Goal: Check status: Check status

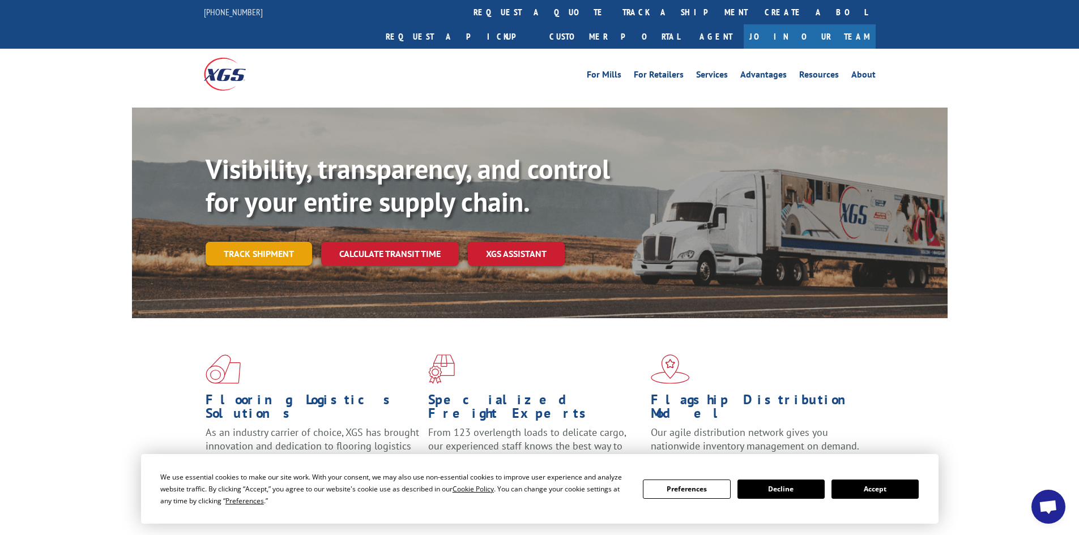
click at [281, 242] on link "Track shipment" at bounding box center [259, 254] width 106 height 24
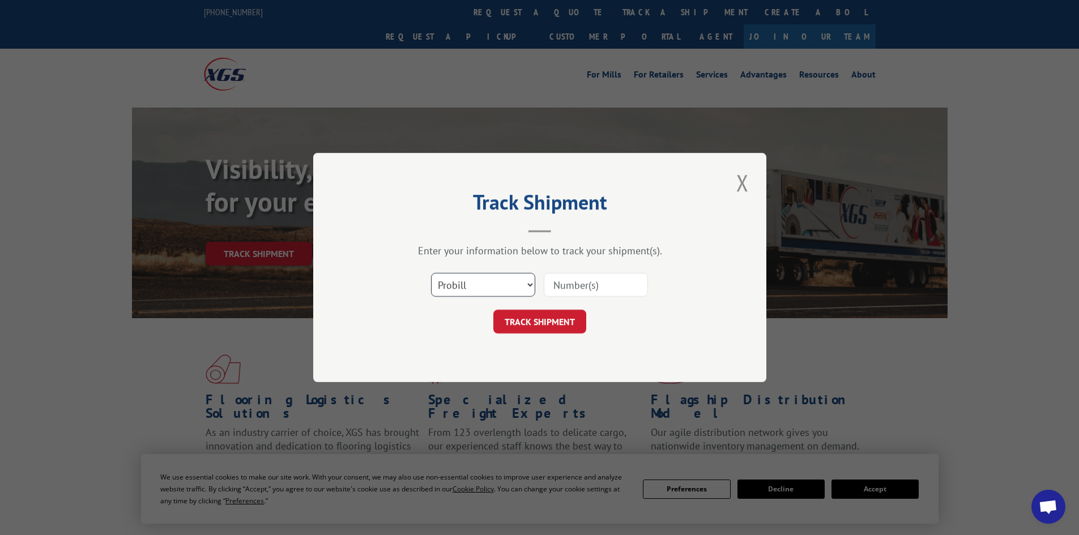
click at [513, 279] on select "Select category... Probill BOL PO" at bounding box center [483, 285] width 104 height 24
select select "bol"
click at [431, 273] on select "Select category... Probill BOL PO" at bounding box center [483, 285] width 104 height 24
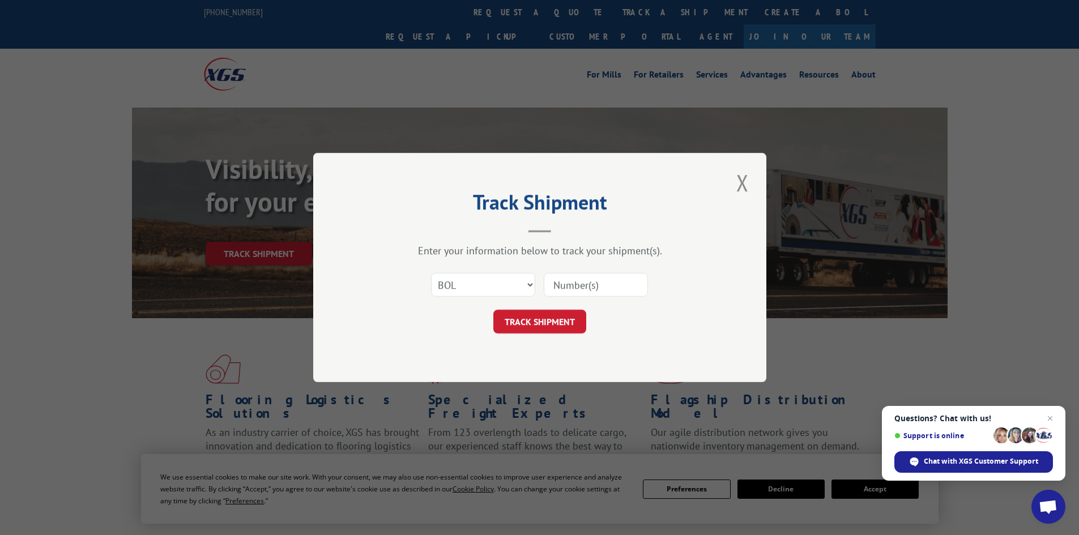
paste input "4794013"
type input "4794013"
click at [564, 319] on button "TRACK SHIPMENT" at bounding box center [539, 322] width 93 height 24
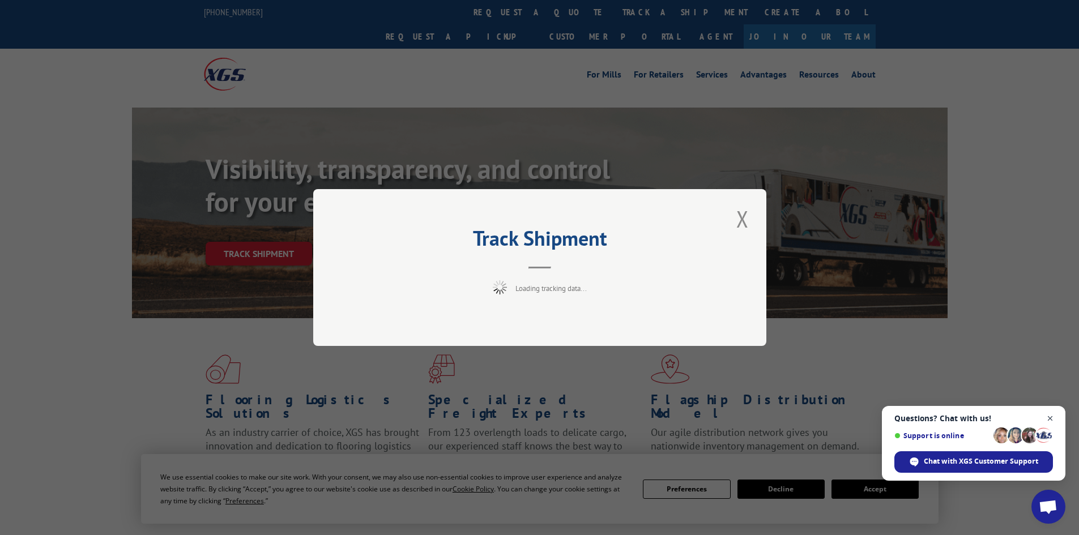
click at [1053, 420] on span "Open chat" at bounding box center [1050, 419] width 14 height 14
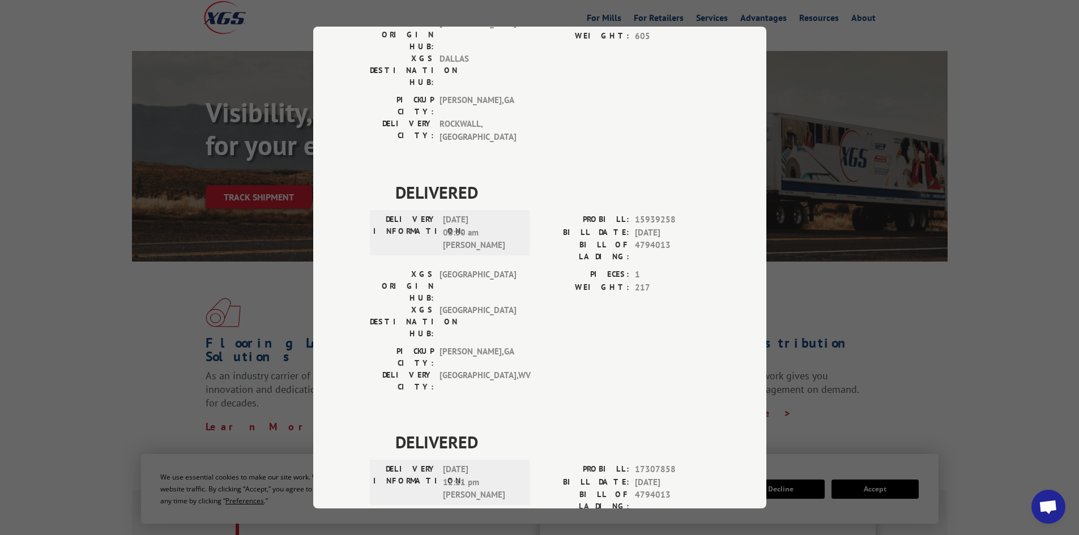
scroll to position [210, 0]
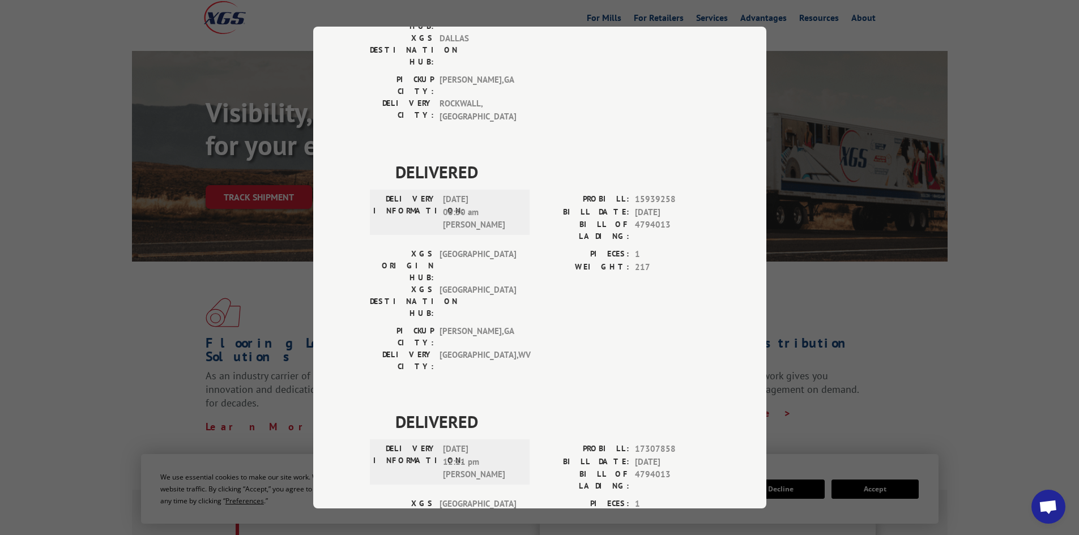
click at [1019, 405] on div "Track Shipment DELIVERED DELIVERY INFORMATION: PROBILL: 7671739 BILL DATE: [DAT…" at bounding box center [539, 267] width 1079 height 535
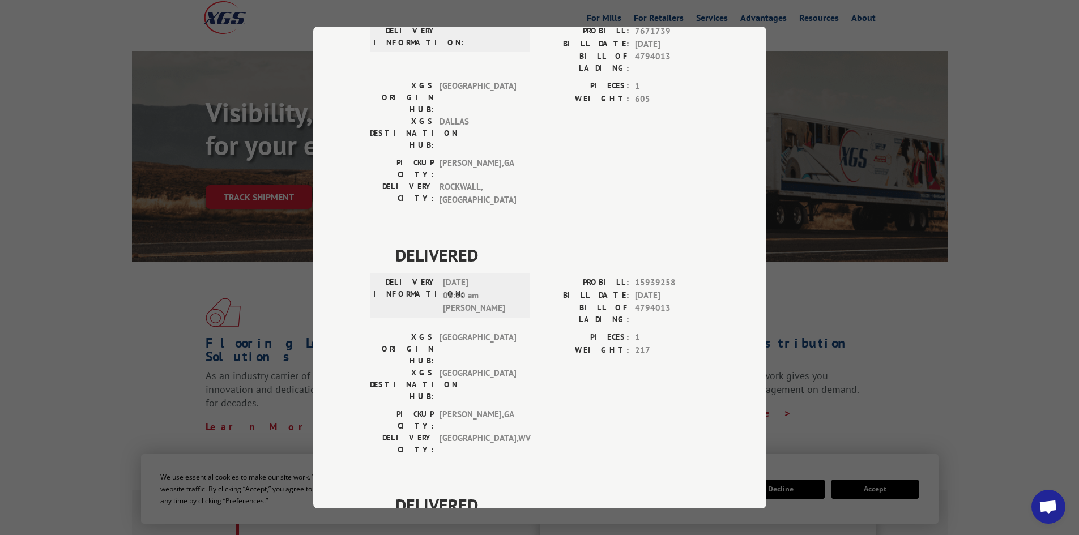
scroll to position [0, 0]
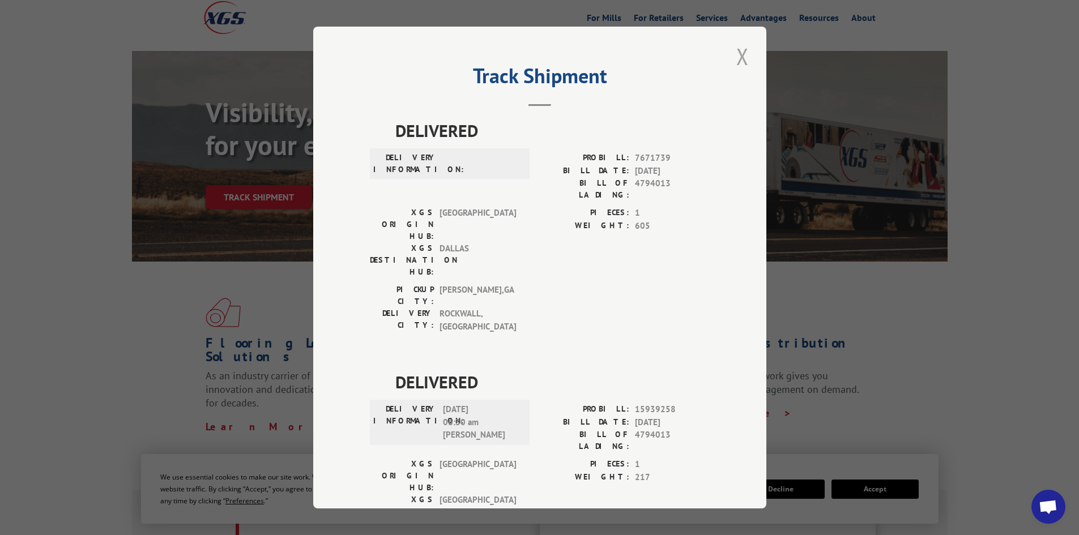
click at [733, 55] on button "Close modal" at bounding box center [742, 56] width 19 height 31
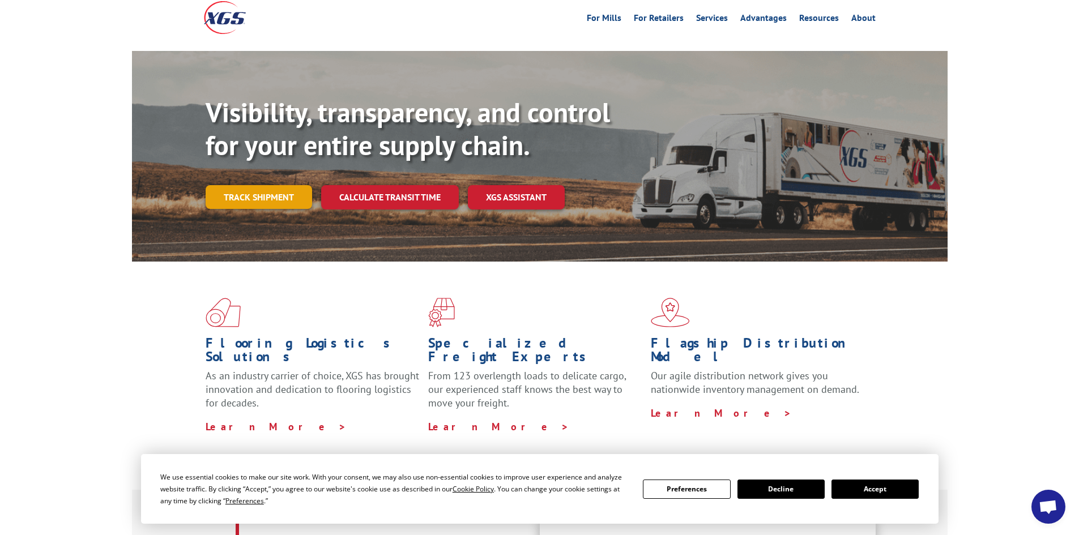
click at [245, 185] on link "Track shipment" at bounding box center [259, 197] width 106 height 24
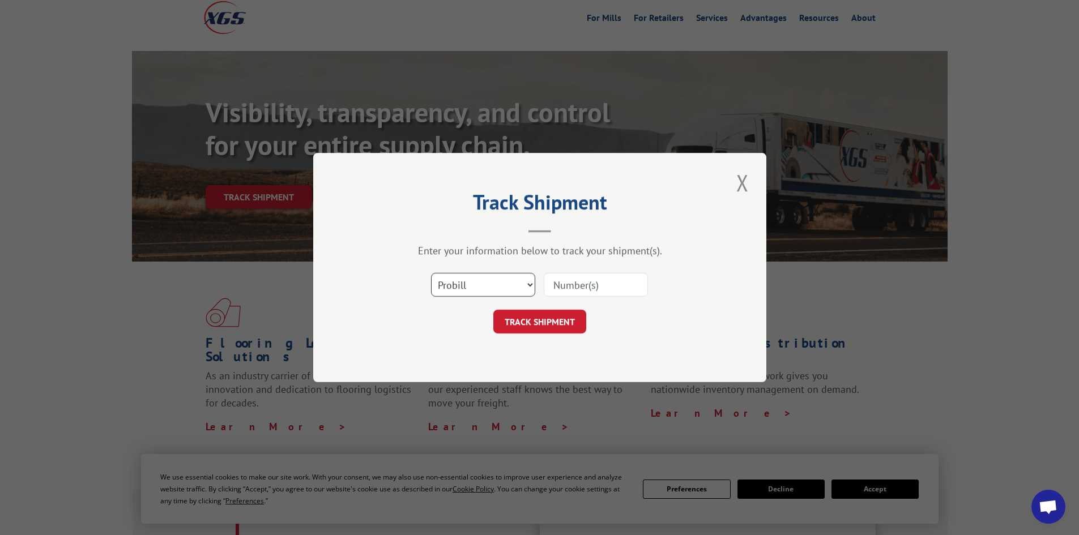
click at [487, 287] on select "Select category... Probill BOL PO" at bounding box center [483, 285] width 104 height 24
select select "bol"
click at [431, 273] on select "Select category... Probill BOL PO" at bounding box center [483, 285] width 104 height 24
click at [558, 287] on input at bounding box center [596, 285] width 104 height 24
paste input "4818918"
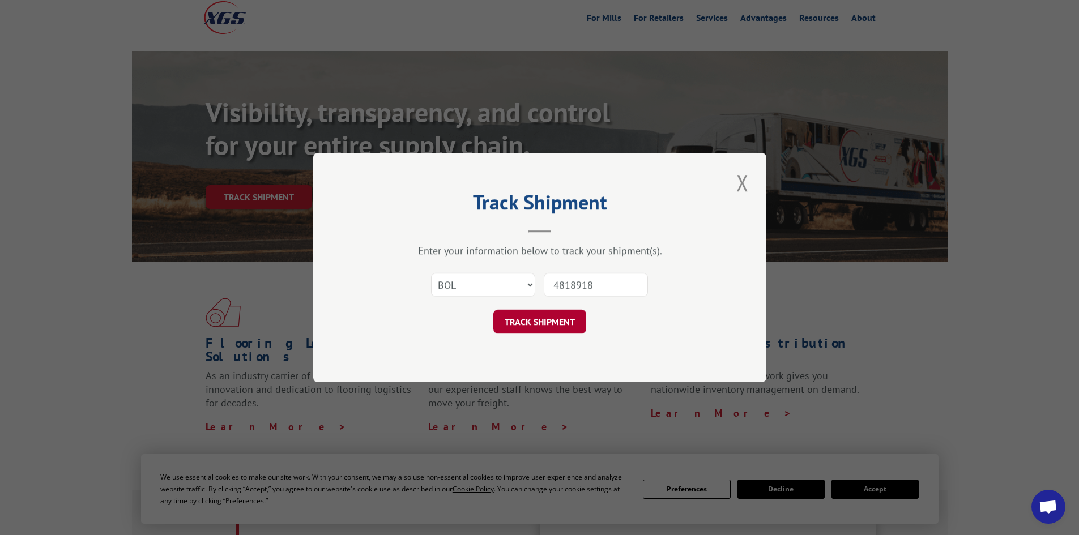
type input "4818918"
click at [526, 316] on button "TRACK SHIPMENT" at bounding box center [539, 322] width 93 height 24
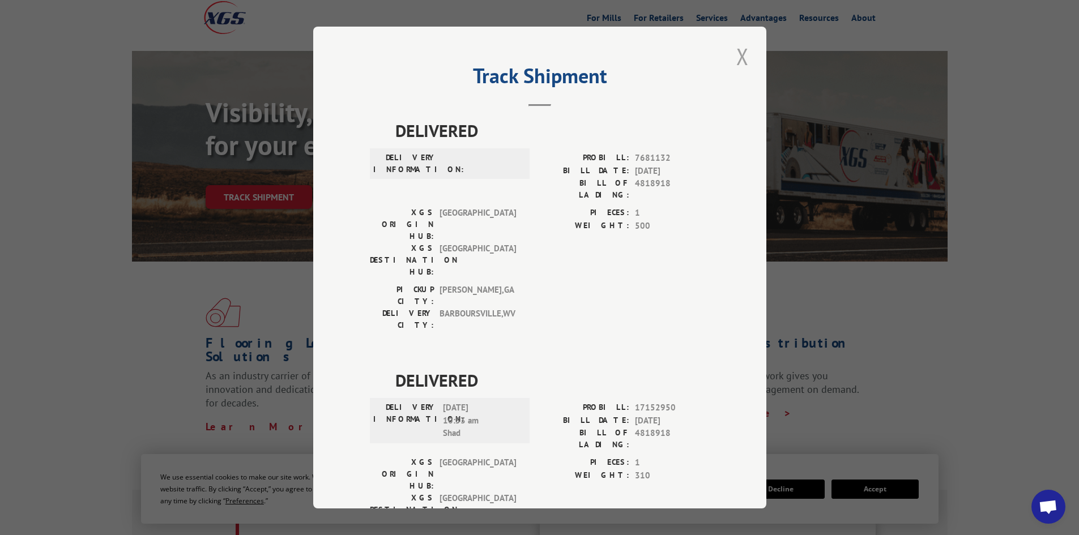
click at [737, 49] on button "Close modal" at bounding box center [742, 56] width 19 height 31
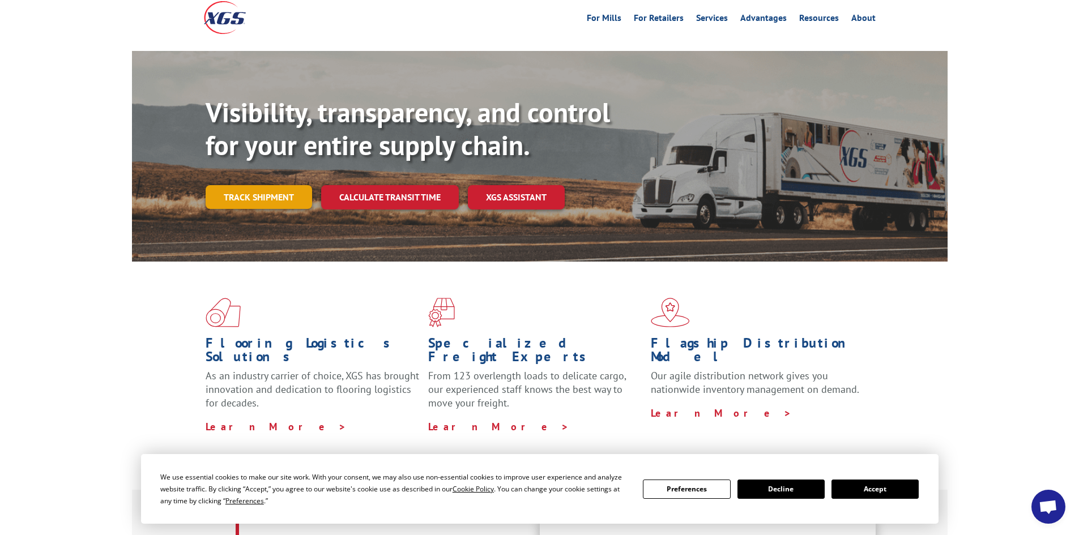
click at [247, 185] on link "Track shipment" at bounding box center [259, 197] width 106 height 24
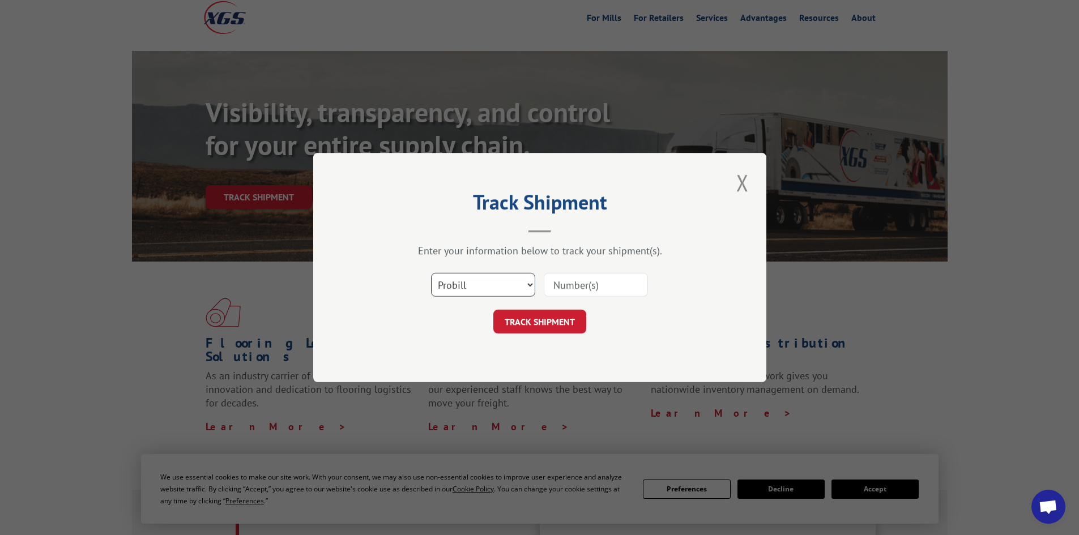
click at [509, 289] on select "Select category... Probill BOL PO" at bounding box center [483, 285] width 104 height 24
select select "bol"
click at [431, 273] on select "Select category... Probill BOL PO" at bounding box center [483, 285] width 104 height 24
click at [583, 297] on input at bounding box center [596, 285] width 104 height 24
paste input "423957"
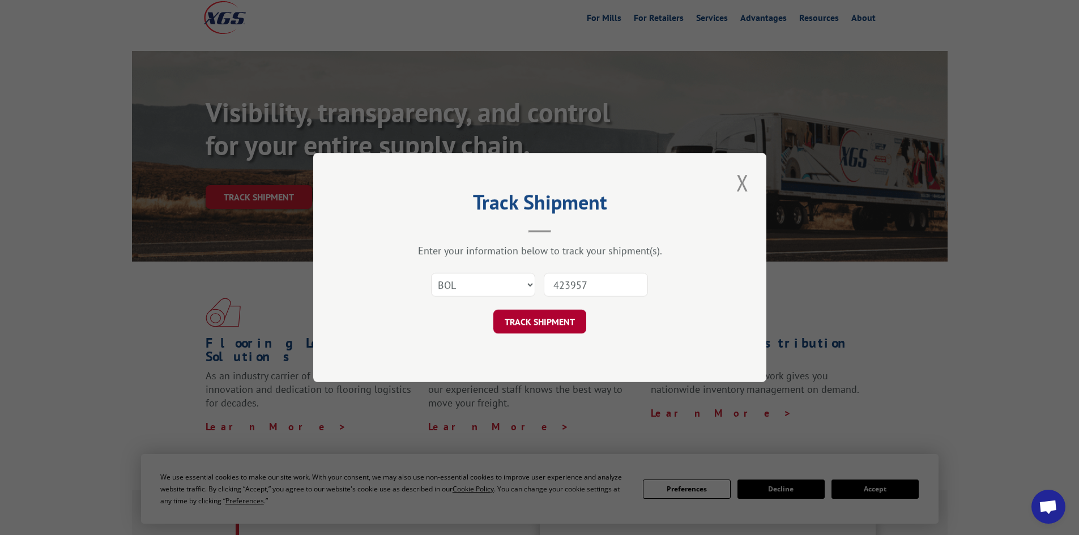
type input "423957"
click at [538, 318] on button "TRACK SHIPMENT" at bounding box center [539, 322] width 93 height 24
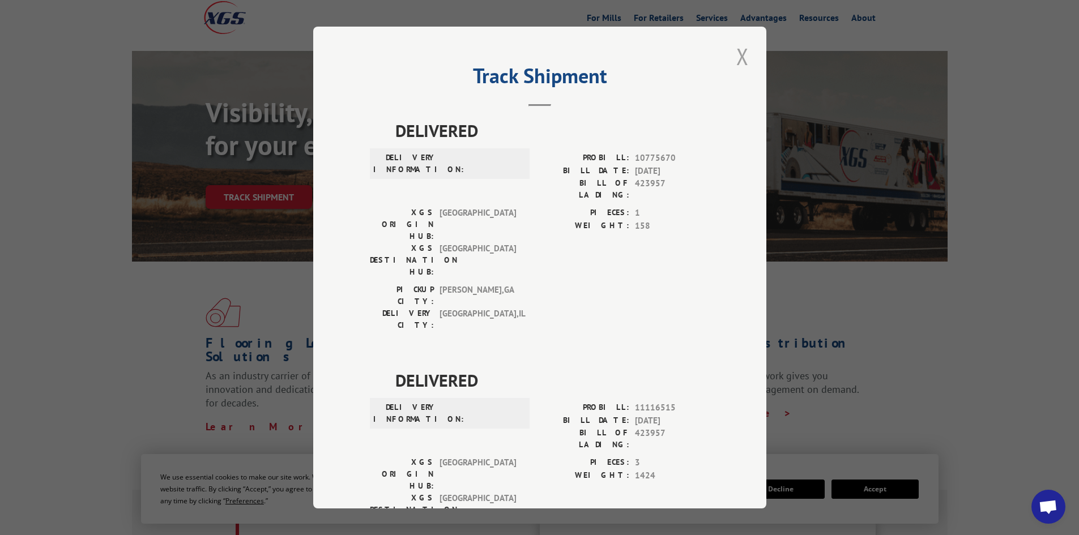
click at [741, 58] on button "Close modal" at bounding box center [742, 56] width 19 height 31
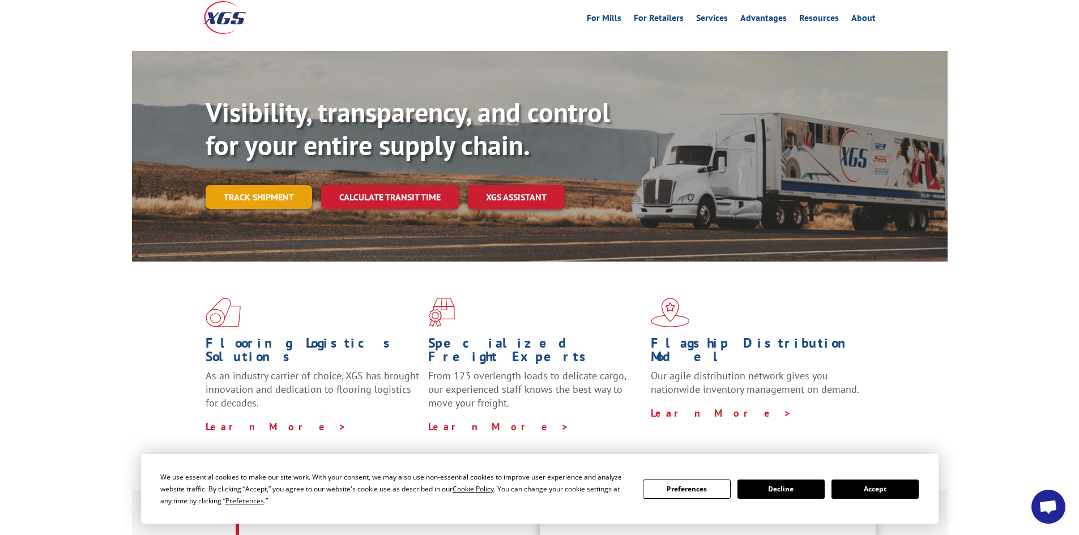
click at [268, 185] on link "Track shipment" at bounding box center [259, 197] width 106 height 24
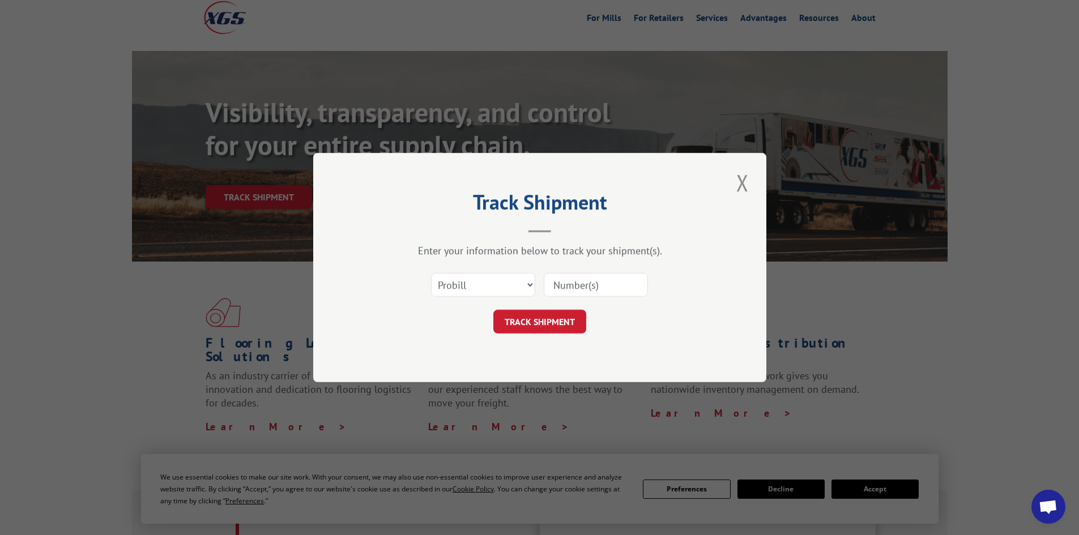
click at [567, 294] on input at bounding box center [596, 285] width 104 height 24
paste input "2818502"
type input "2818502"
click at [558, 318] on button "TRACK SHIPMENT" at bounding box center [539, 322] width 93 height 24
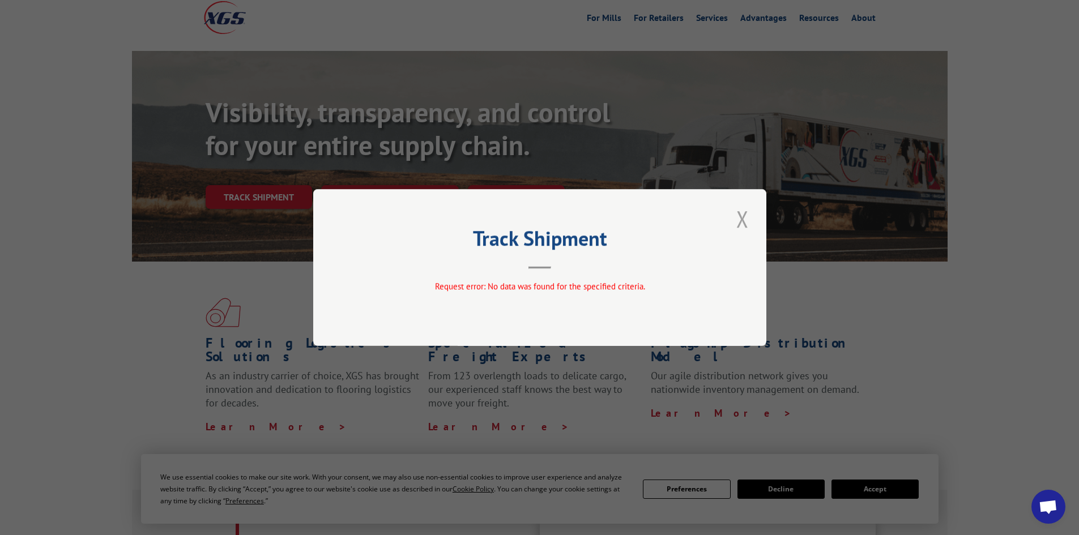
click at [741, 219] on button "Close modal" at bounding box center [742, 218] width 19 height 31
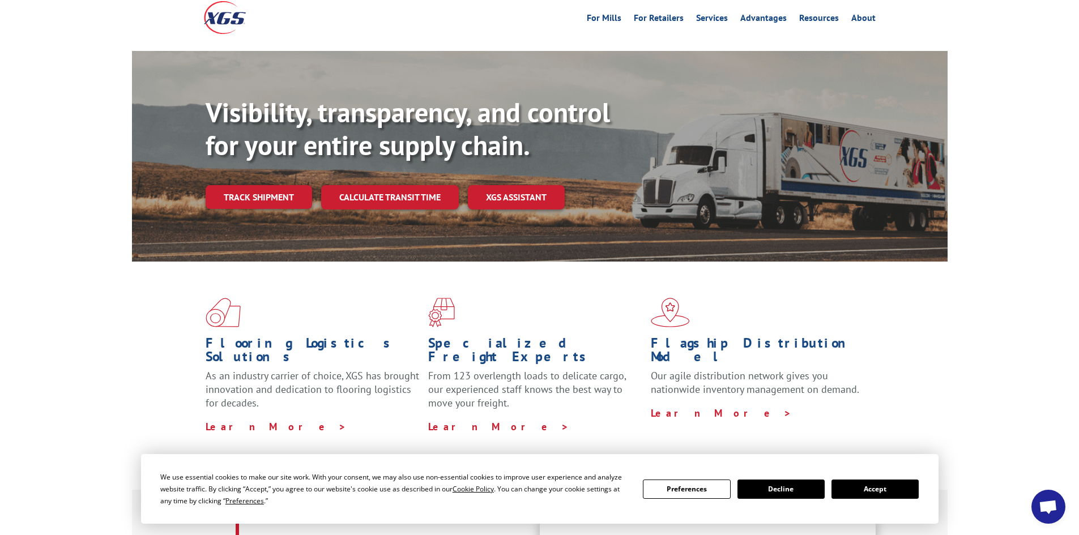
click at [269, 190] on div "Visibility, transparency, and control for your entire supply chain. Track shipm…" at bounding box center [577, 175] width 742 height 158
click at [280, 185] on link "Track shipment" at bounding box center [259, 197] width 106 height 24
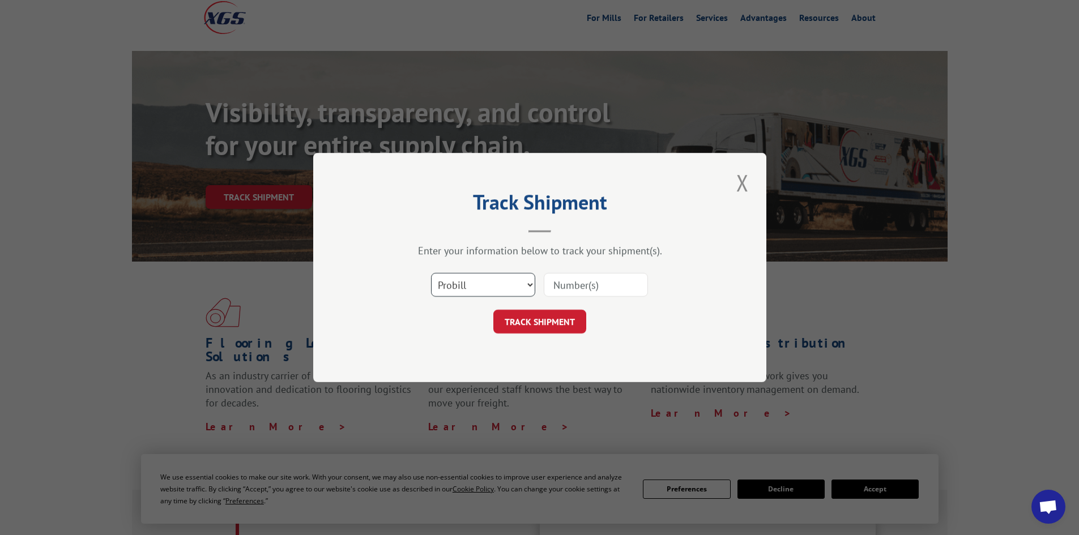
click at [488, 282] on select "Select category... Probill BOL PO" at bounding box center [483, 285] width 104 height 24
select select "bol"
click at [431, 273] on select "Select category... Probill BOL PO" at bounding box center [483, 285] width 104 height 24
click at [576, 279] on input at bounding box center [596, 285] width 104 height 24
paste input "2818502"
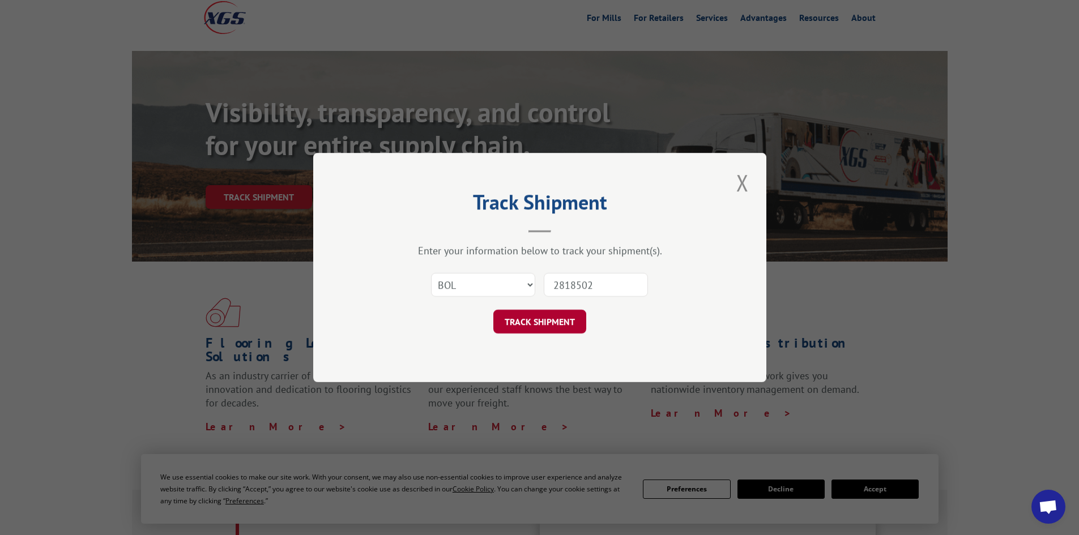
type input "2818502"
click at [546, 323] on button "TRACK SHIPMENT" at bounding box center [539, 322] width 93 height 24
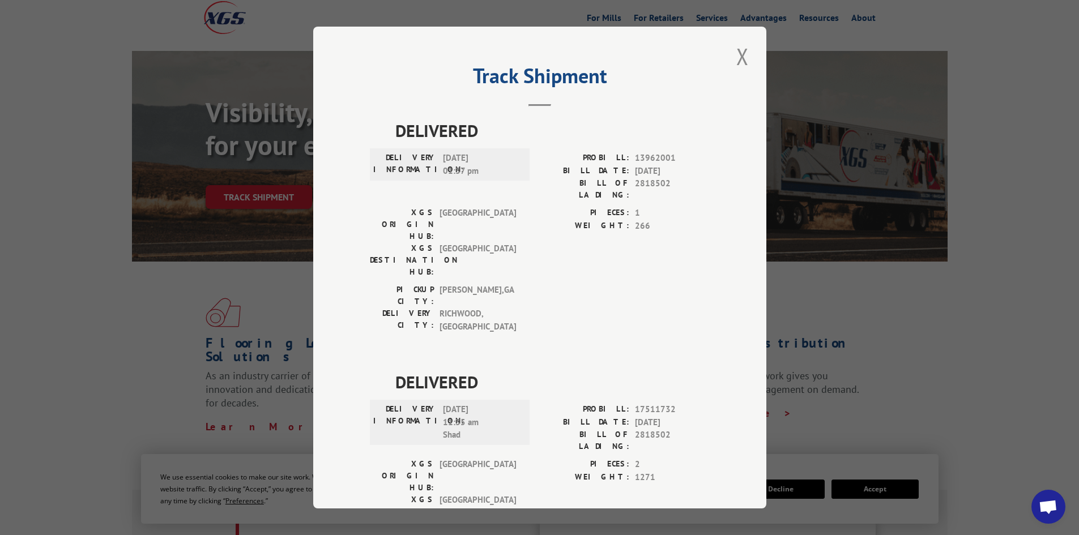
scroll to position [25, 0]
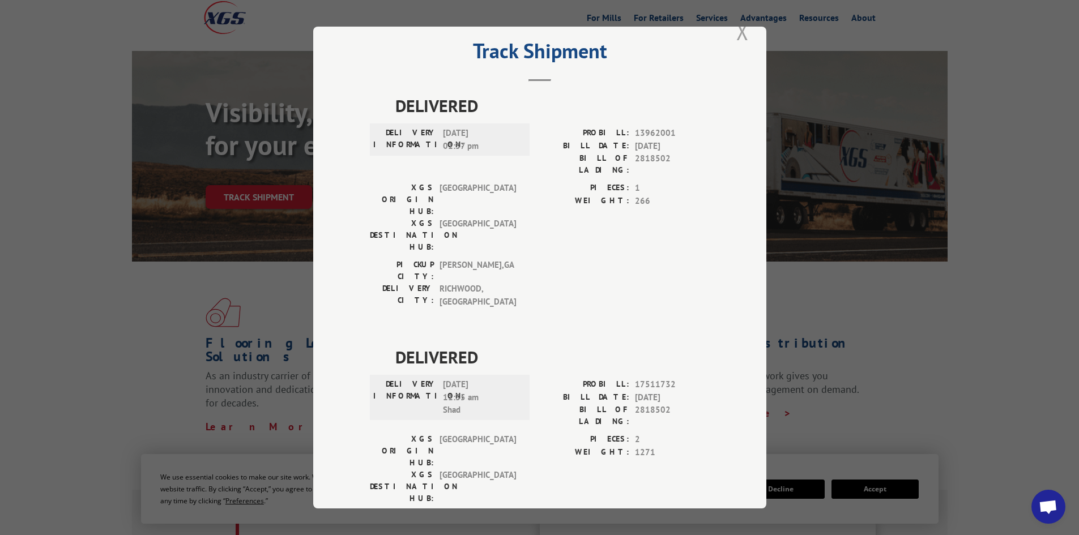
click at [736, 36] on button "Close modal" at bounding box center [742, 31] width 19 height 31
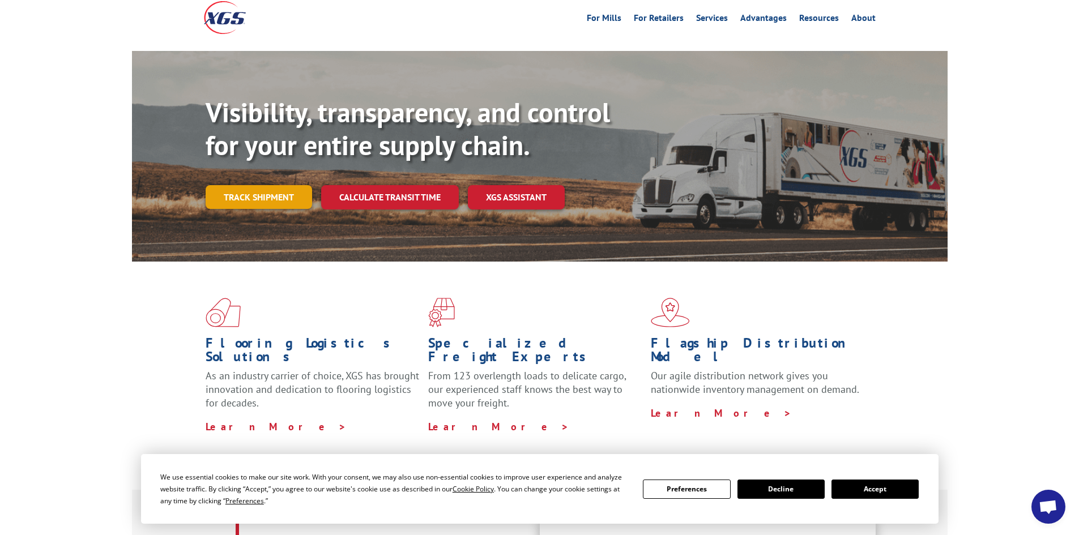
click at [272, 185] on link "Track shipment" at bounding box center [259, 197] width 106 height 24
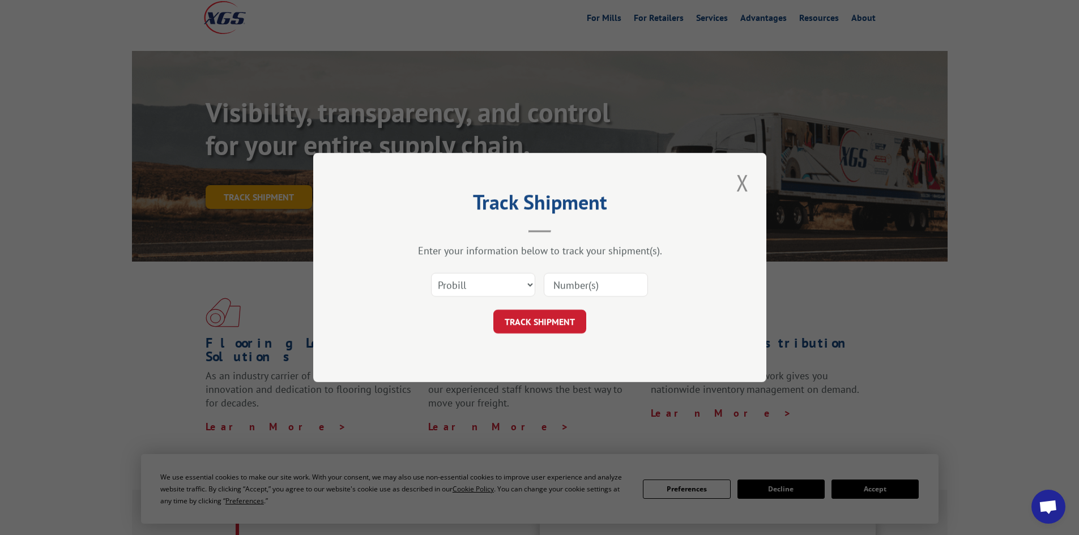
scroll to position [0, 0]
click at [506, 279] on select "Select category... Probill BOL PO" at bounding box center [483, 285] width 104 height 24
select select "bol"
click at [431, 273] on select "Select category... Probill BOL PO" at bounding box center [483, 285] width 104 height 24
click at [585, 277] on input at bounding box center [596, 285] width 104 height 24
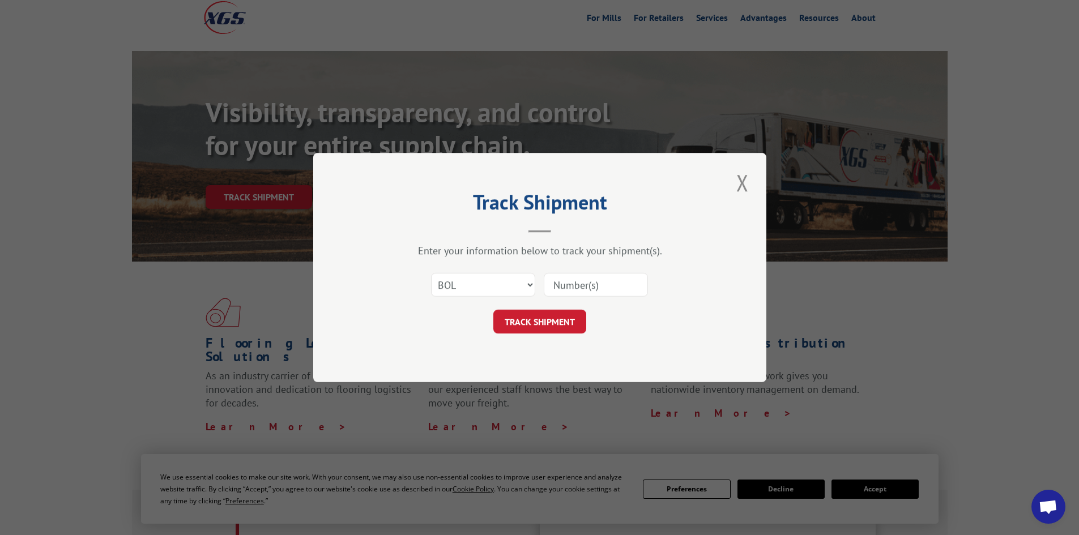
paste input "423957"
type input "423957"
click at [520, 319] on button "TRACK SHIPMENT" at bounding box center [539, 322] width 93 height 24
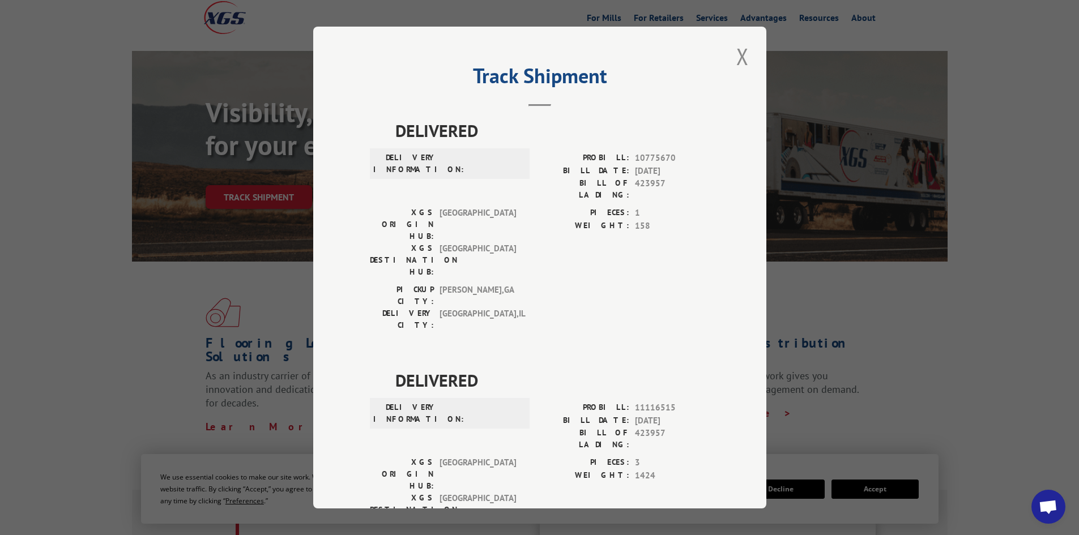
click at [636, 284] on div "PICKUP CITY: [GEOGRAPHIC_DATA] , [GEOGRAPHIC_DATA]: [GEOGRAPHIC_DATA] , [GEOGRA…" at bounding box center [540, 310] width 340 height 53
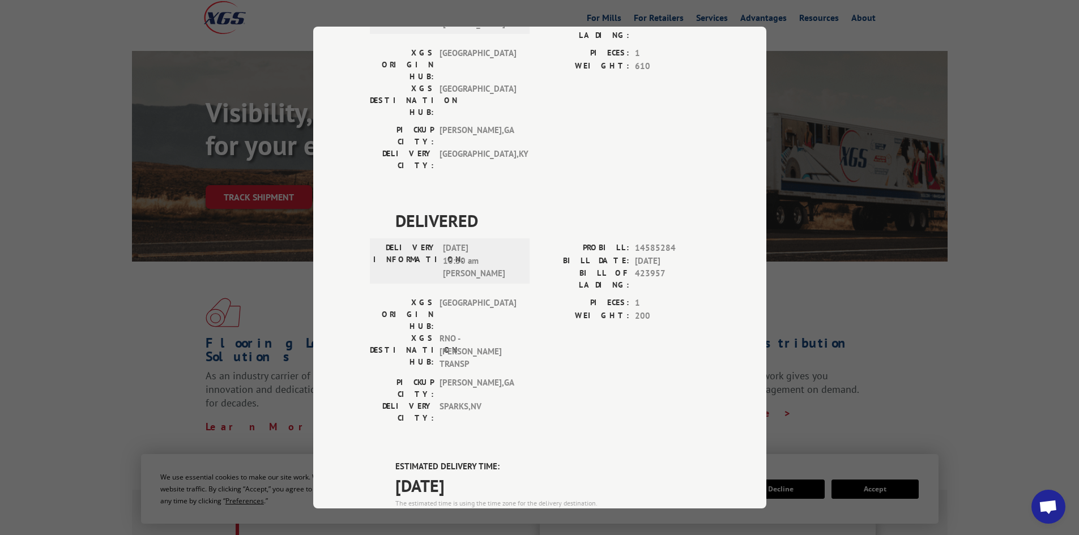
scroll to position [679, 0]
